Goal: Information Seeking & Learning: Find contact information

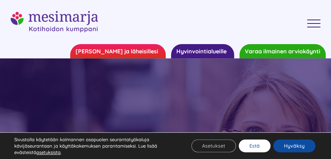
click at [255, 147] on button "Estä" at bounding box center [255, 146] width 32 height 13
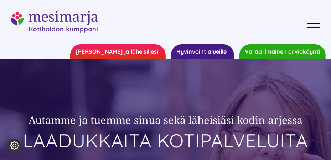
click at [314, 23] on div "Toggle Menu" at bounding box center [314, 23] width 14 height 1
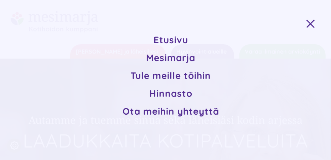
click at [183, 114] on span "Ota meihin yhteyttä" at bounding box center [171, 111] width 97 height 12
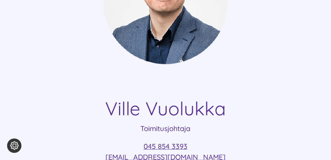
scroll to position [321, 0]
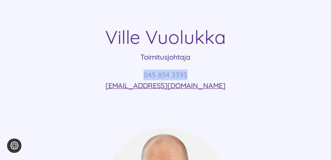
drag, startPoint x: 204, startPoint y: 73, endPoint x: 148, endPoint y: 77, distance: 56.1
click at [143, 76] on p "045 854 3393 [EMAIL_ADDRESS][DOMAIN_NAME]" at bounding box center [166, 79] width 310 height 21
copy link "045 854 3393"
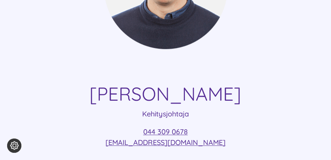
scroll to position [534, 0]
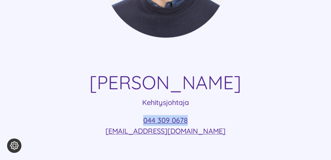
drag, startPoint x: 197, startPoint y: 124, endPoint x: 149, endPoint y: 125, distance: 48.5
click at [142, 124] on p "044 309 0678 [EMAIL_ADDRESS][DOMAIN_NAME]" at bounding box center [166, 125] width 310 height 21
copy link "044 309 0678"
